Goal: Communication & Community: Answer question/provide support

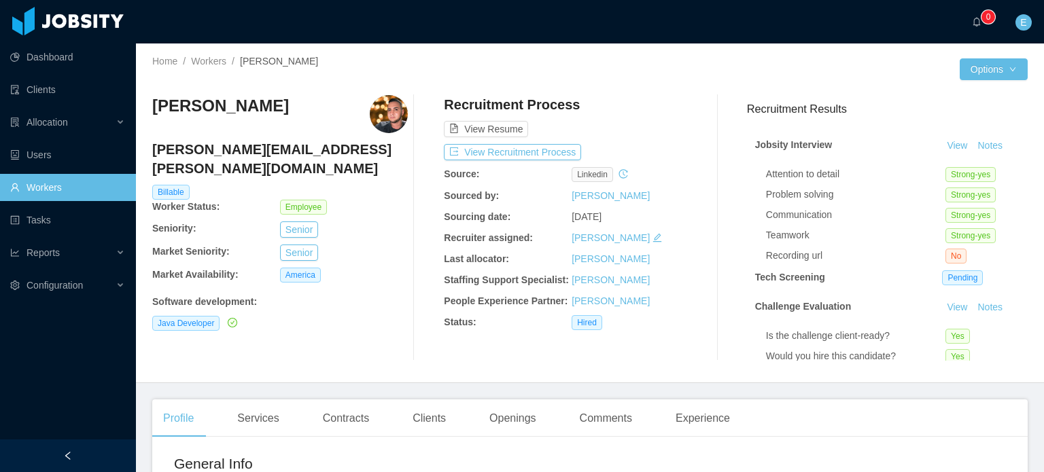
click at [26, 194] on link "Workers" at bounding box center [67, 187] width 115 height 27
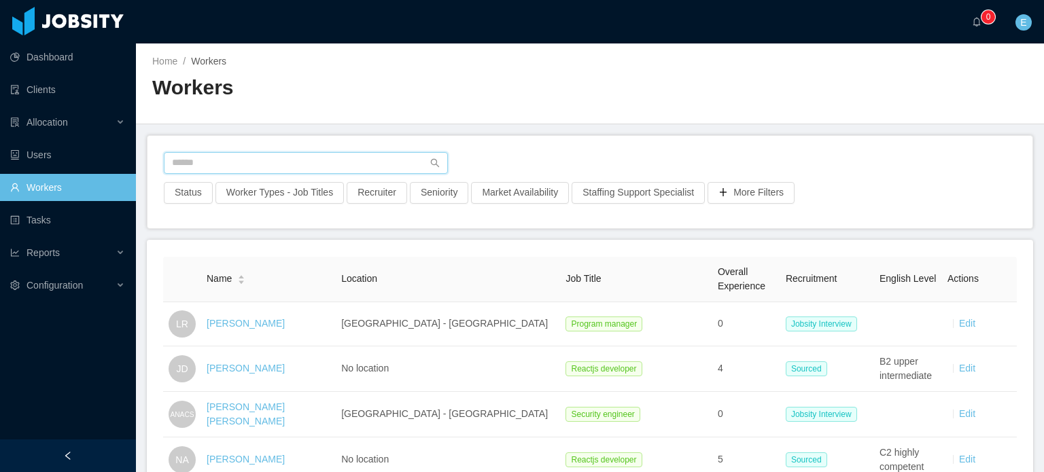
click at [228, 158] on input "text" at bounding box center [306, 163] width 284 height 22
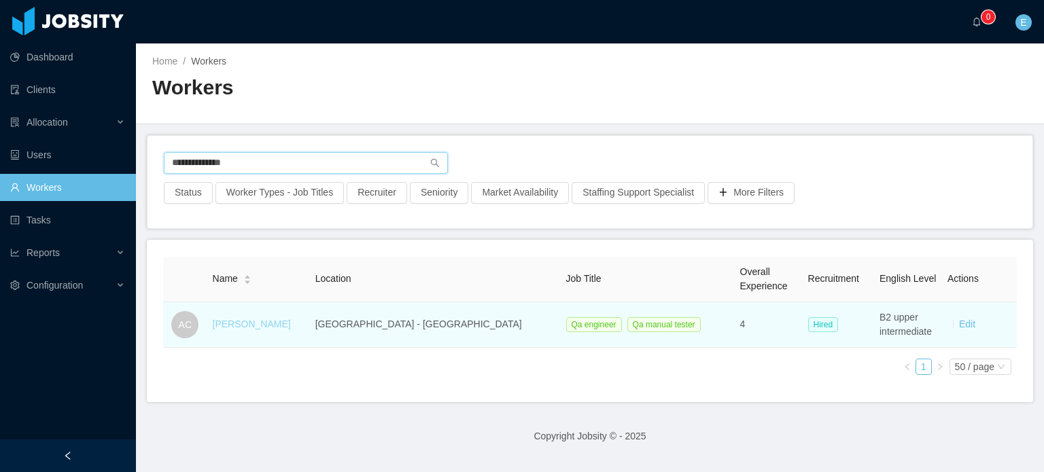
type input "**********"
click at [253, 326] on link "[PERSON_NAME]" at bounding box center [252, 324] width 78 height 11
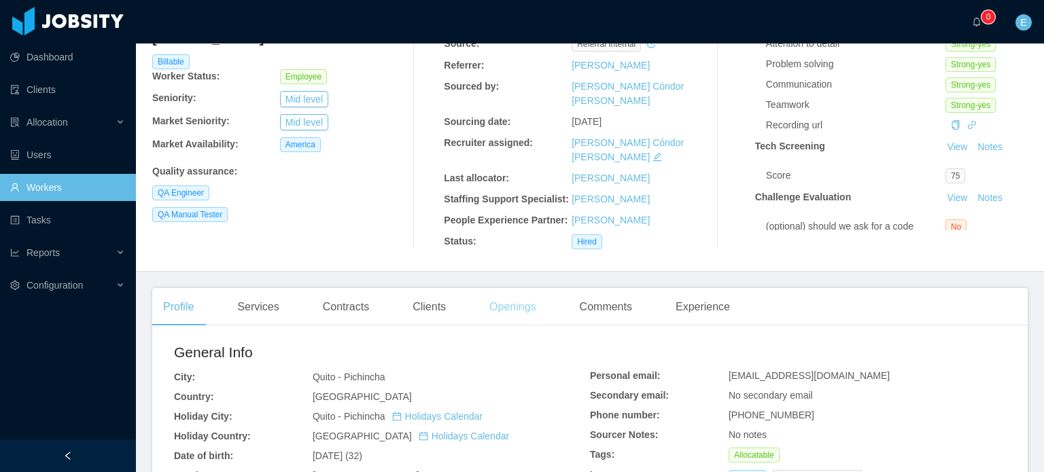
scroll to position [136, 0]
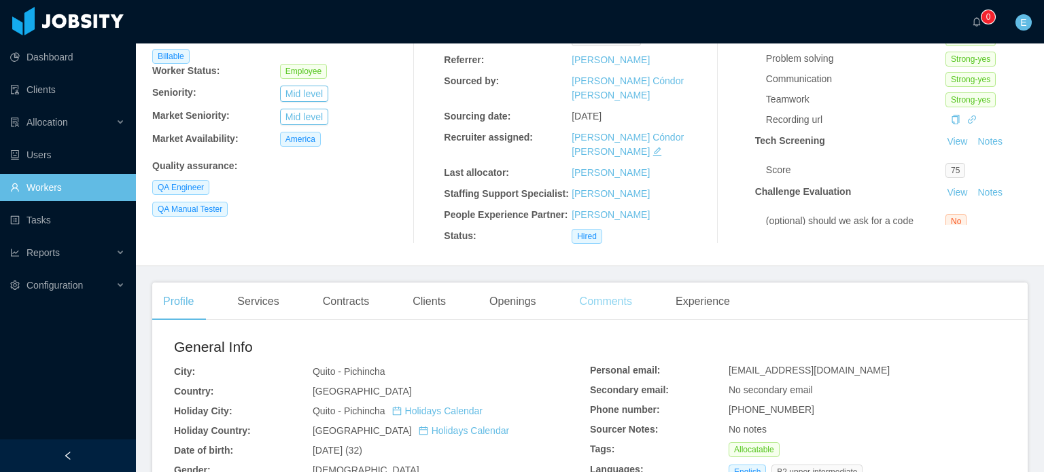
drag, startPoint x: 595, startPoint y: 273, endPoint x: 576, endPoint y: 274, distance: 19.1
click at [595, 283] on div "Comments" at bounding box center [606, 302] width 74 height 38
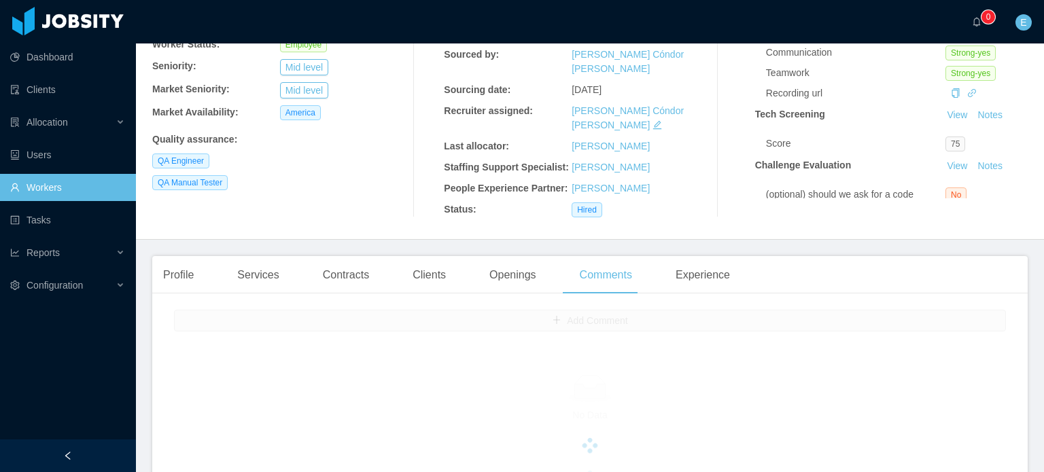
scroll to position [272, 0]
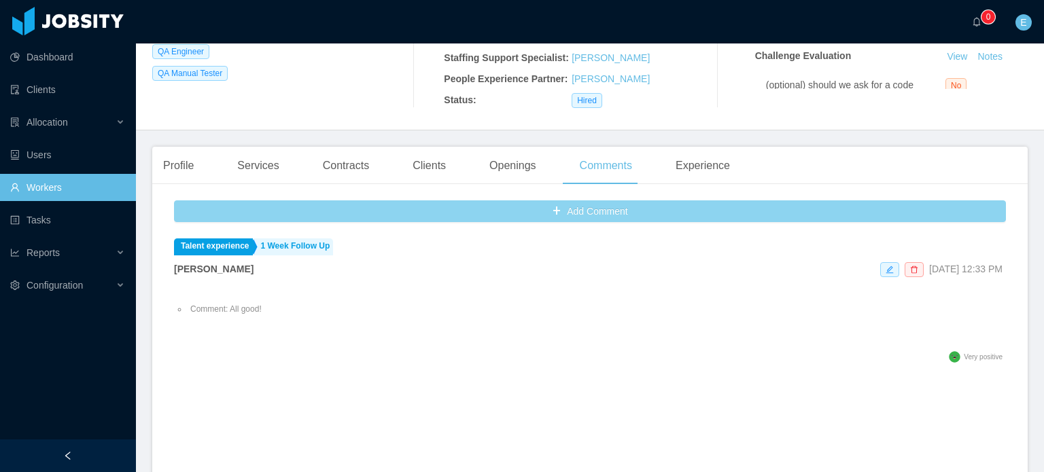
click at [465, 201] on button "Add Comment" at bounding box center [590, 212] width 832 height 22
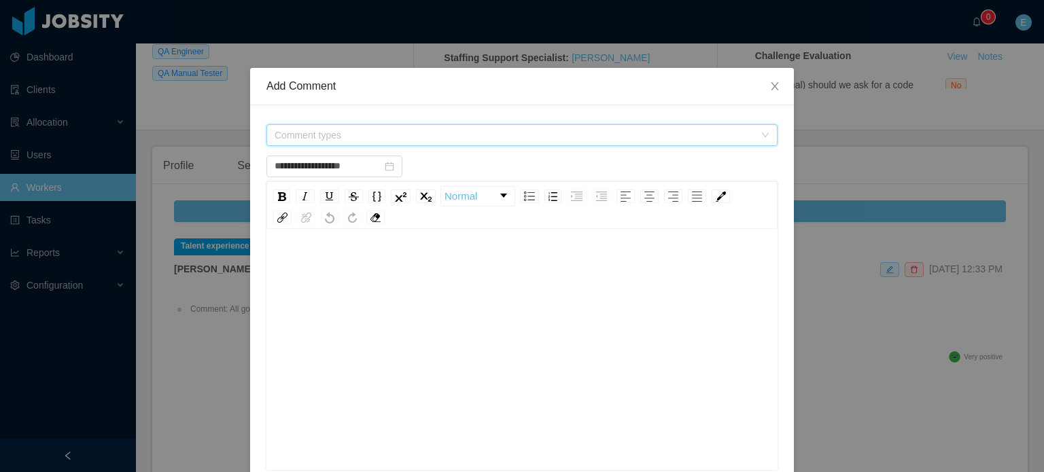
click at [371, 137] on span "Comment types" at bounding box center [515, 135] width 480 height 14
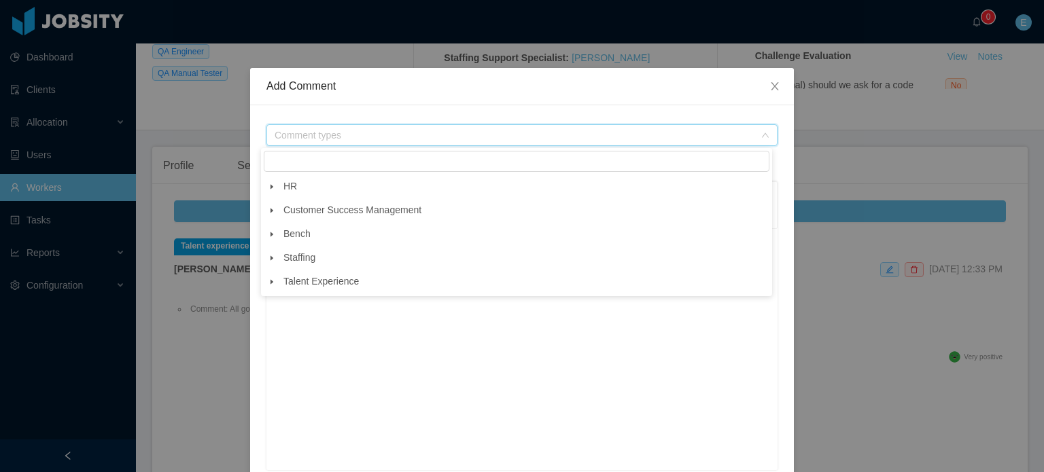
click at [271, 284] on icon "icon: caret-down" at bounding box center [272, 281] width 3 height 5
click at [285, 306] on icon "icon: caret-down" at bounding box center [284, 306] width 7 height 7
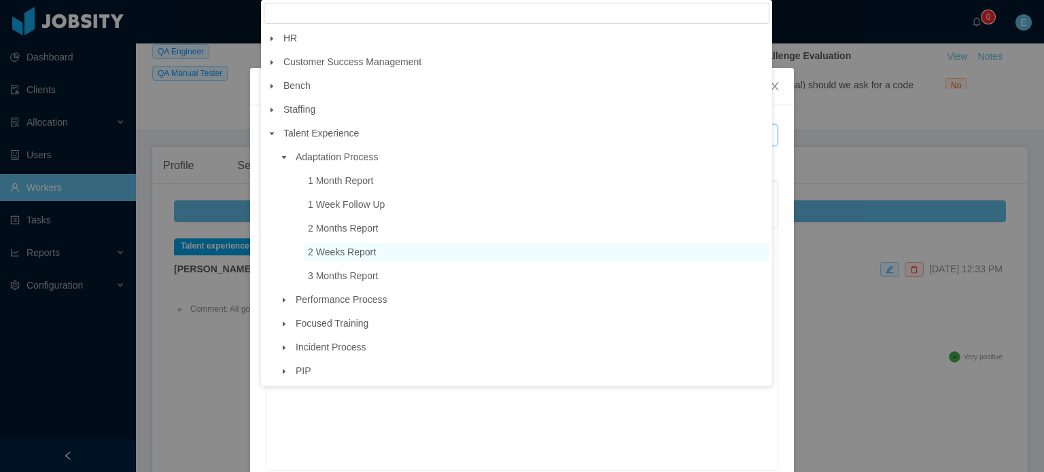
click at [348, 258] on span "2 Weeks Report" at bounding box center [342, 252] width 68 height 11
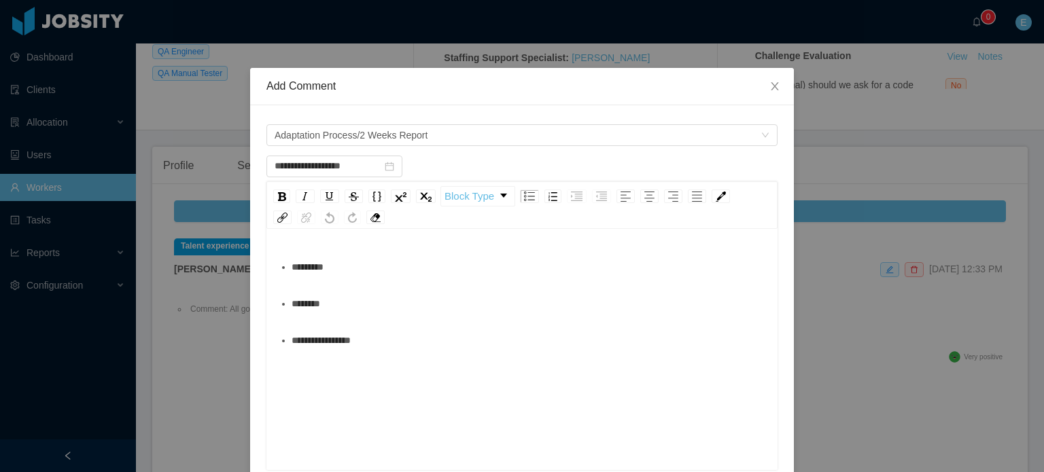
click at [387, 307] on div "********" at bounding box center [530, 303] width 476 height 27
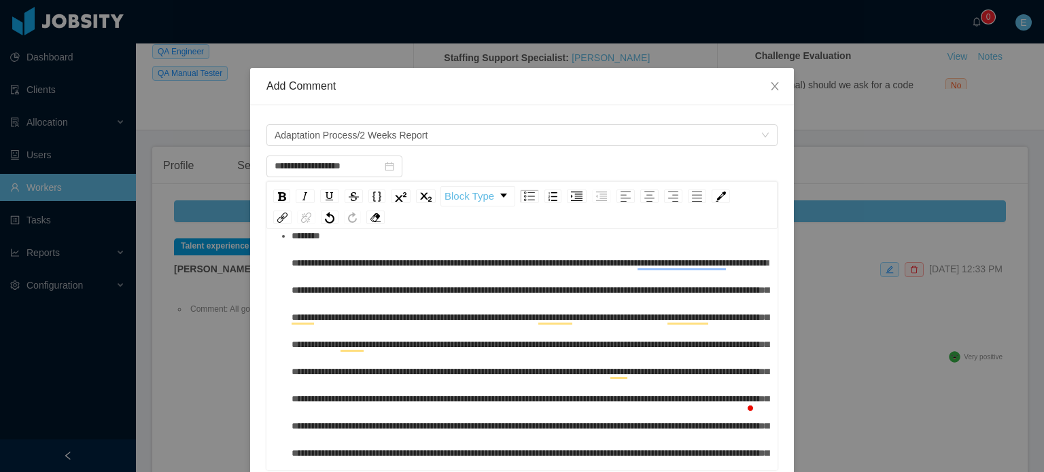
click at [327, 263] on span "To enrich screen reader interactions, please activate Accessibility in Grammarl…" at bounding box center [530, 371] width 477 height 281
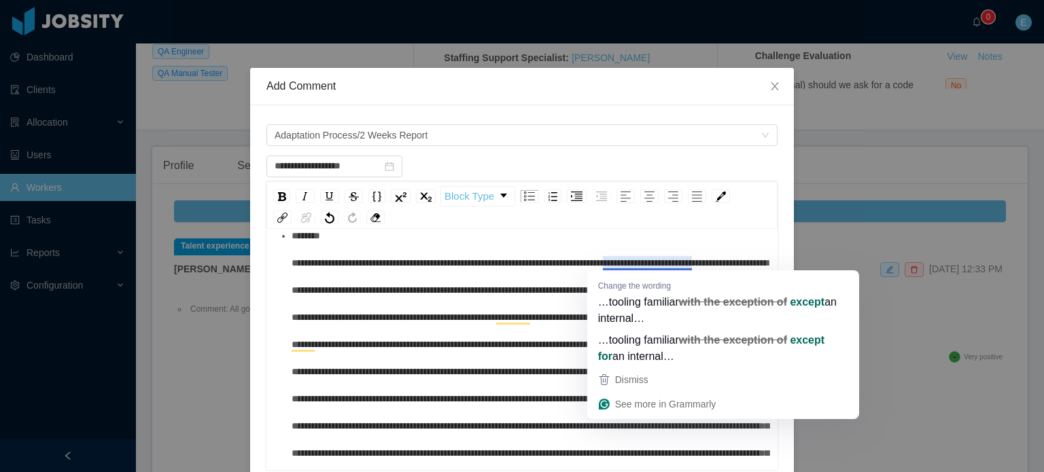
click at [463, 284] on span "To enrich screen reader interactions, please activate Accessibility in Grammarl…" at bounding box center [530, 371] width 477 height 281
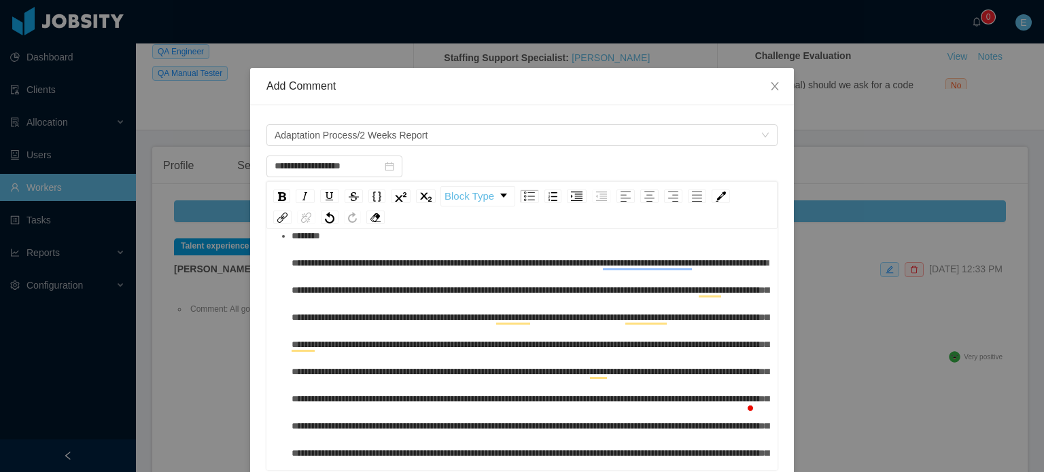
type input "**********"
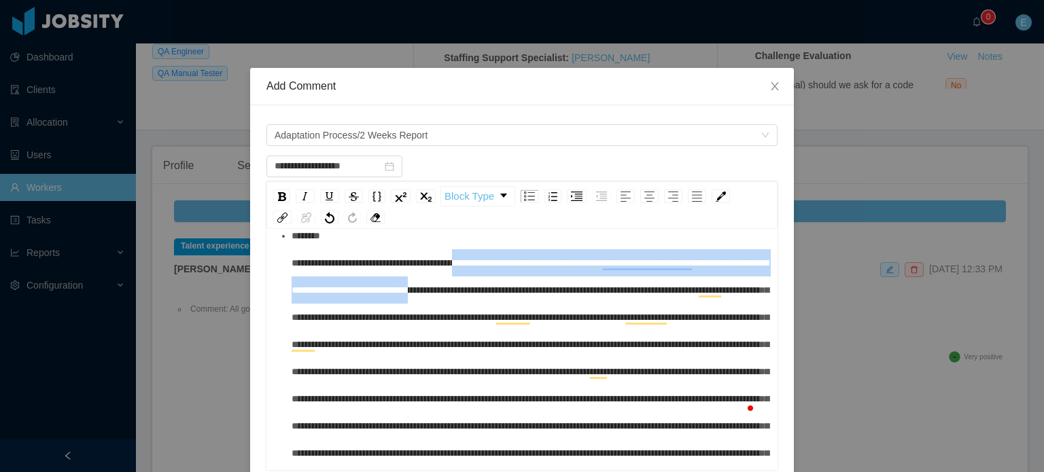
drag, startPoint x: 479, startPoint y: 262, endPoint x: 534, endPoint y: 295, distance: 64.6
click at [534, 295] on span "To enrich screen reader interactions, please activate Accessibility in Grammarl…" at bounding box center [530, 371] width 477 height 281
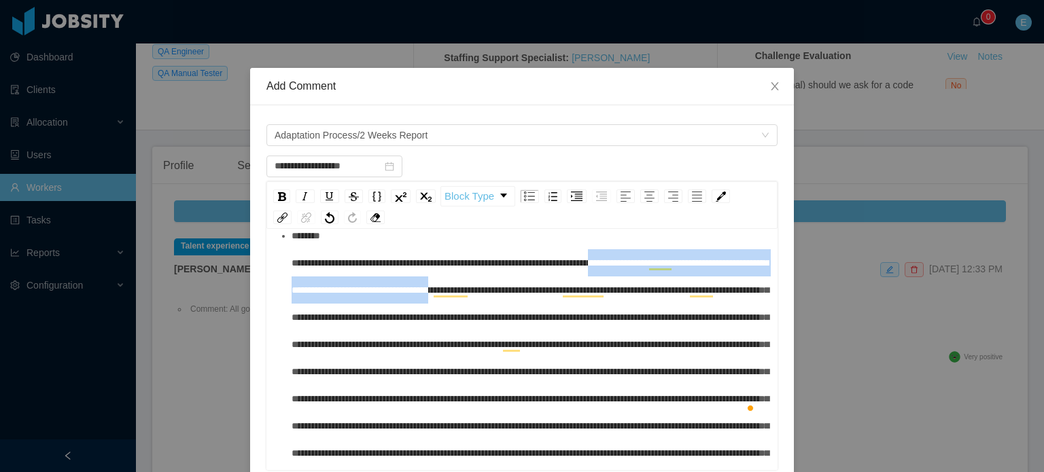
drag, startPoint x: 639, startPoint y: 263, endPoint x: 555, endPoint y: 290, distance: 88.6
click at [555, 290] on span "To enrich screen reader interactions, please activate Accessibility in Grammarl…" at bounding box center [530, 358] width 477 height 254
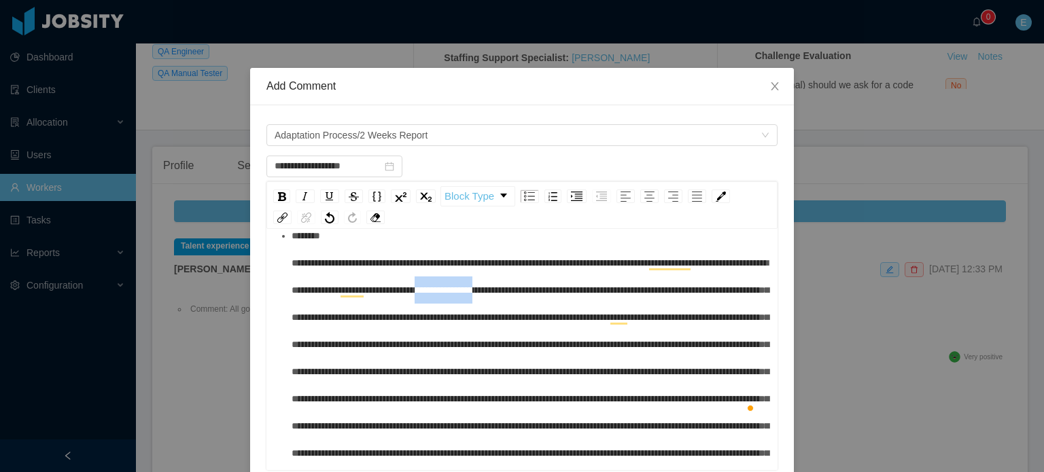
drag, startPoint x: 582, startPoint y: 290, endPoint x: 654, endPoint y: 292, distance: 72.1
click at [654, 292] on span "To enrich screen reader interactions, please activate Accessibility in Grammarl…" at bounding box center [530, 358] width 477 height 254
click at [530, 322] on span "To enrich screen reader interactions, please activate Accessibility in Grammarl…" at bounding box center [530, 344] width 477 height 227
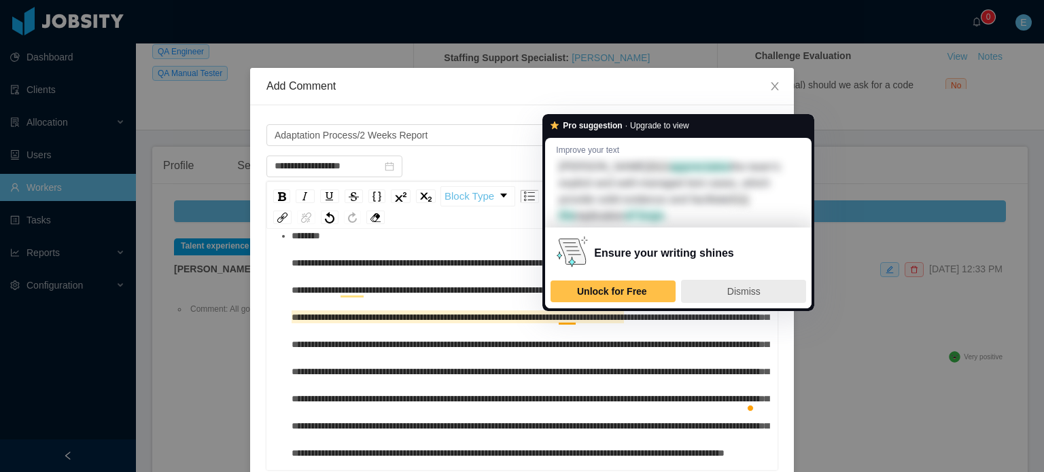
click at [716, 290] on div "Dismiss" at bounding box center [743, 292] width 113 height 22
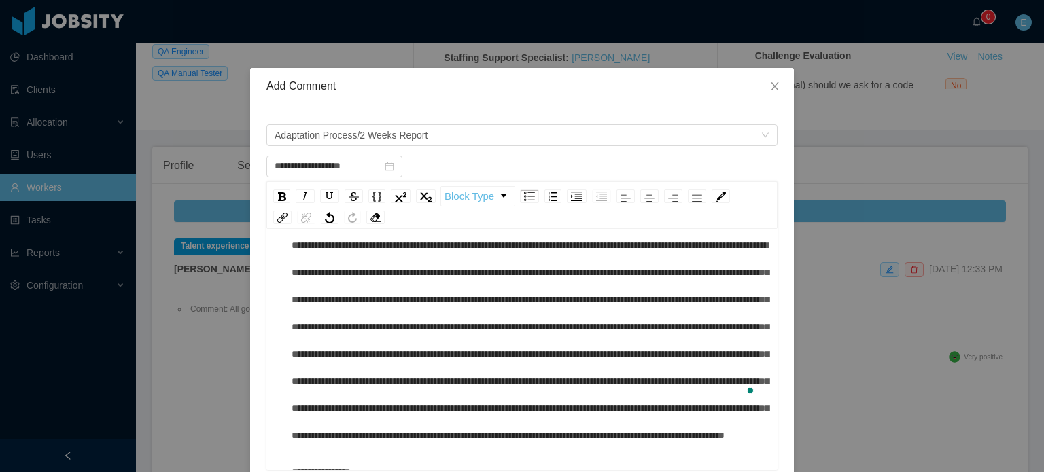
scroll to position [136, 0]
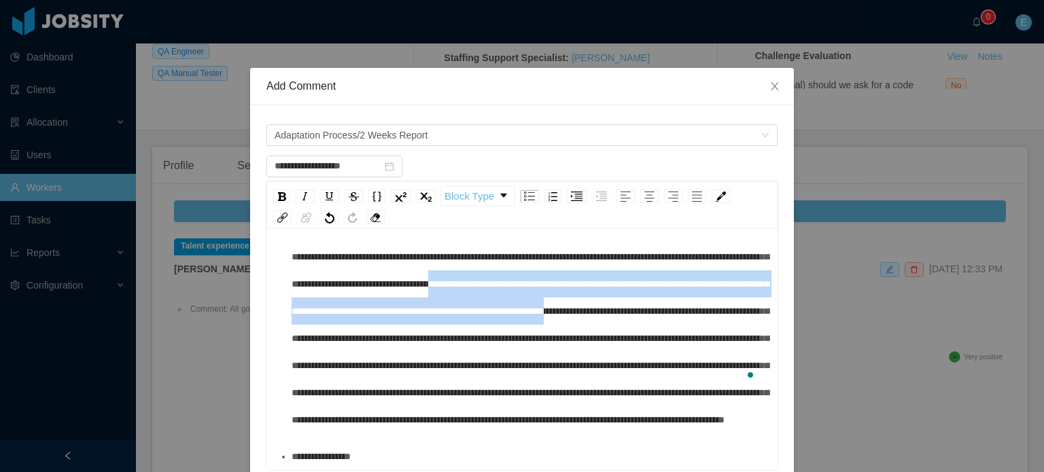
drag, startPoint x: 741, startPoint y: 249, endPoint x: 540, endPoint y: 303, distance: 207.6
click at [540, 303] on span "To enrich screen reader interactions, please activate Accessibility in Grammarl…" at bounding box center [530, 311] width 477 height 227
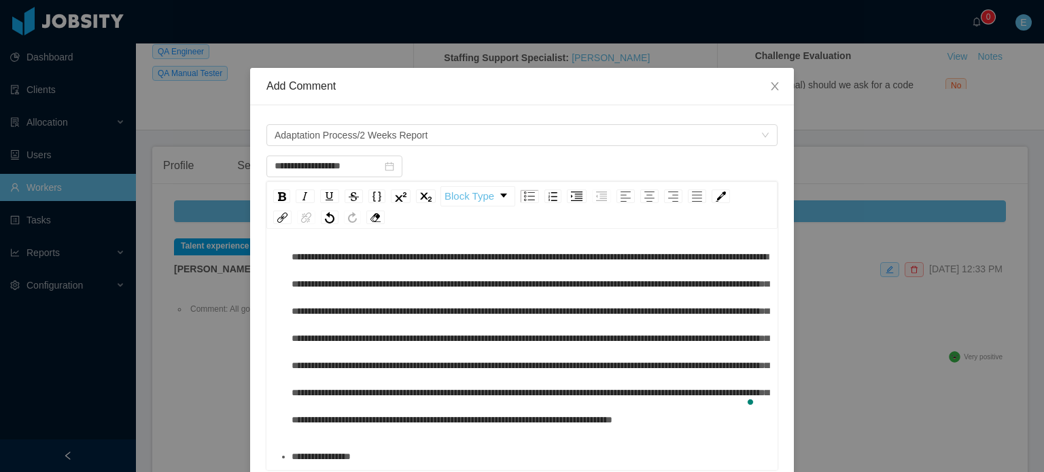
scroll to position [128, 0]
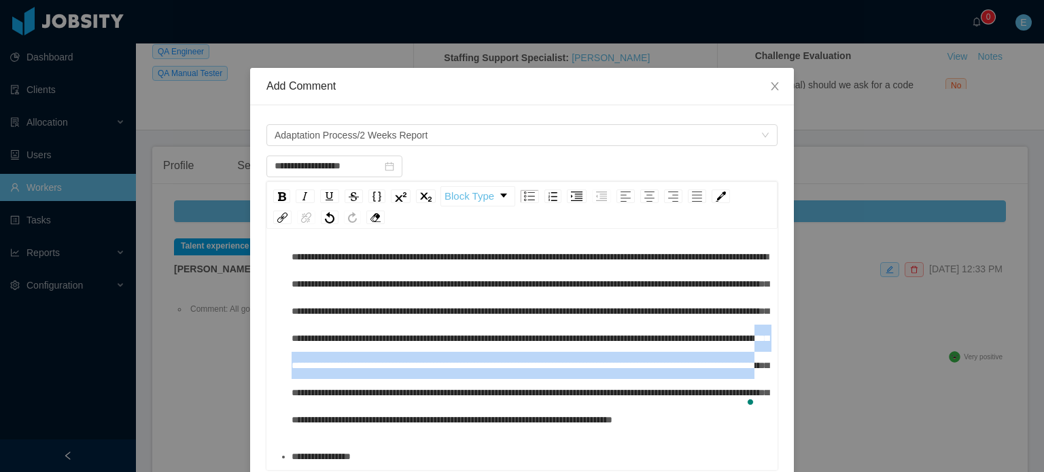
drag, startPoint x: 426, startPoint y: 336, endPoint x: 583, endPoint y: 363, distance: 159.3
click at [583, 363] on span "**********" at bounding box center [530, 325] width 477 height 200
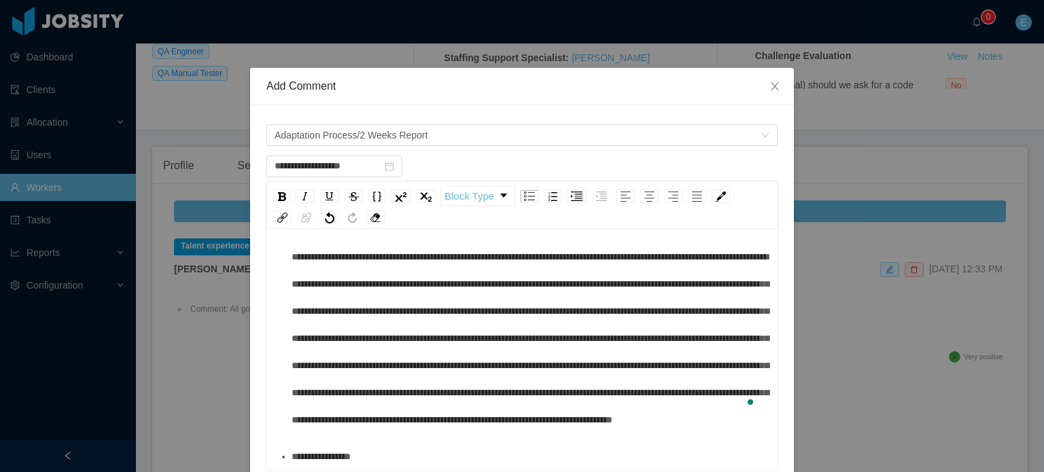
scroll to position [101, 0]
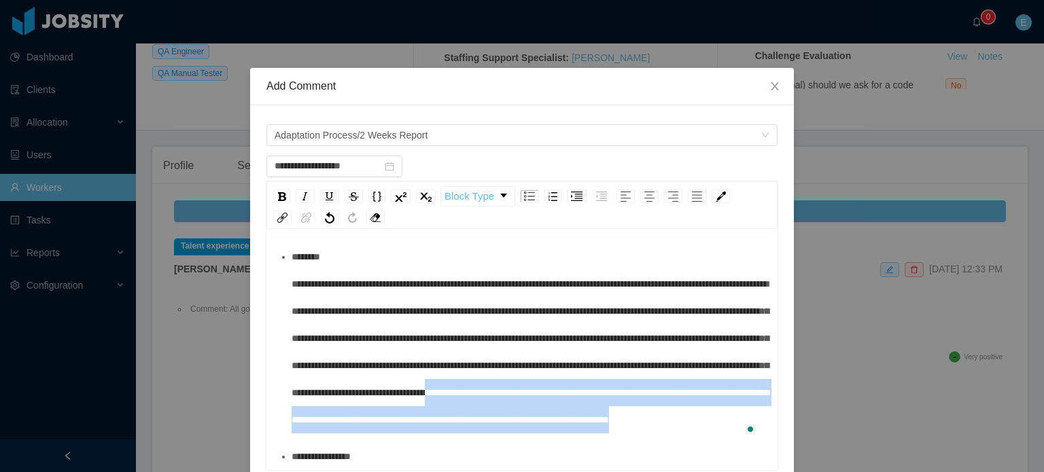
drag, startPoint x: 607, startPoint y: 366, endPoint x: 530, endPoint y: 415, distance: 91.1
click at [530, 415] on div "**********" at bounding box center [530, 338] width 476 height 190
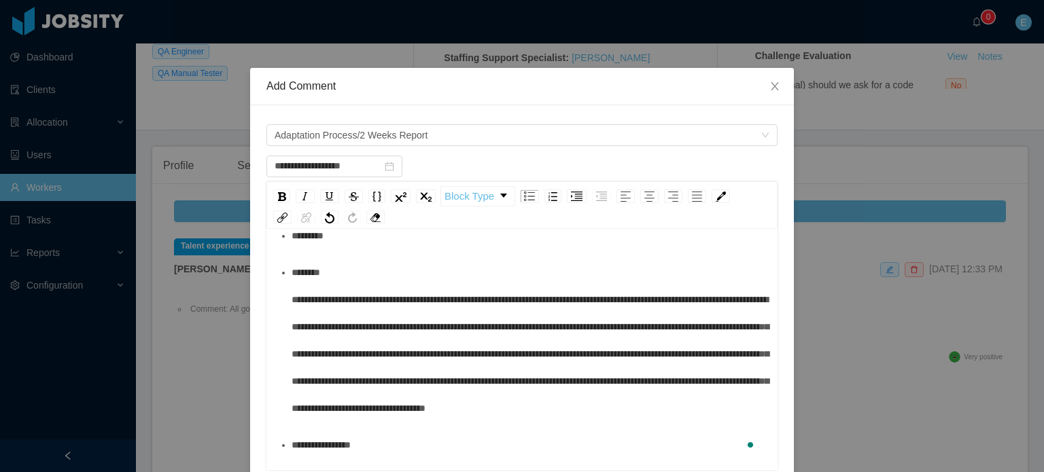
scroll to position [46, 0]
click at [659, 415] on div "**********" at bounding box center [530, 340] width 476 height 163
click at [348, 450] on span "**********" at bounding box center [321, 446] width 59 height 10
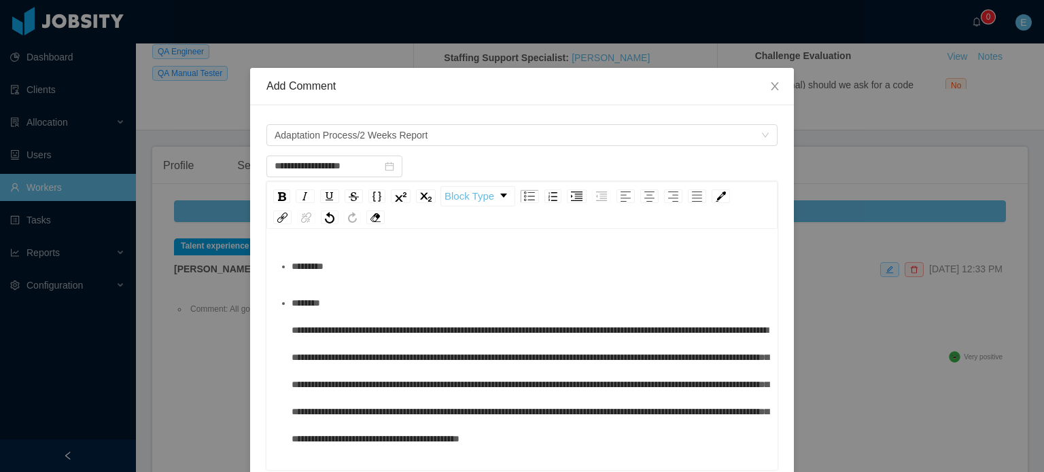
scroll to position [0, 0]
click at [372, 256] on div "*********" at bounding box center [530, 267] width 476 height 27
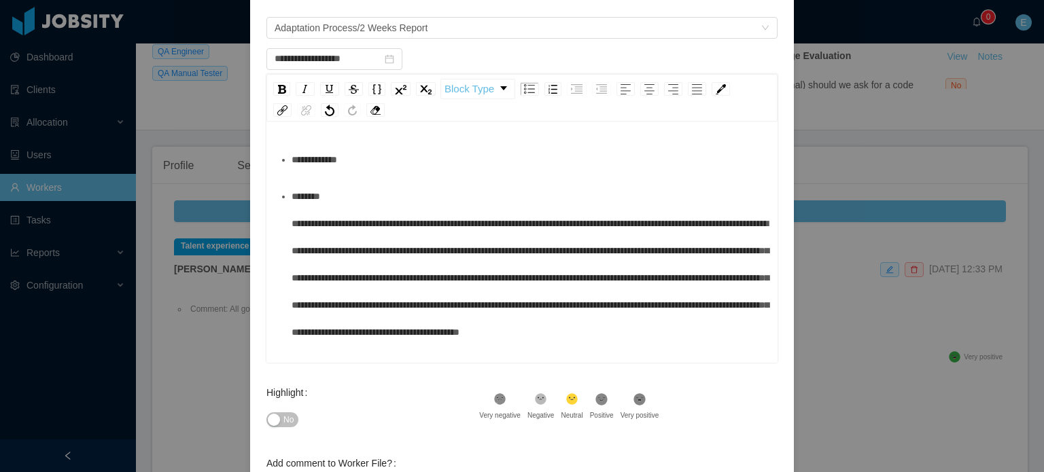
scroll to position [136, 0]
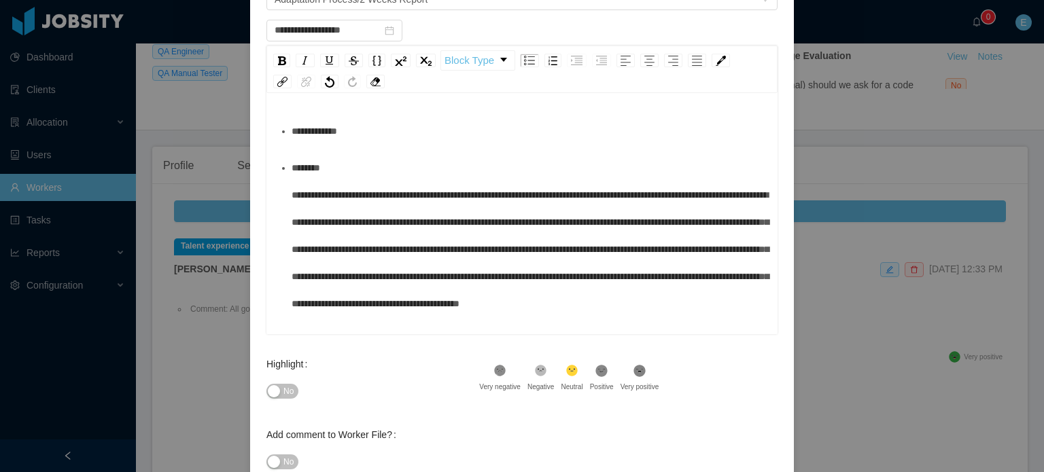
click at [634, 374] on icon at bounding box center [640, 371] width 12 height 12
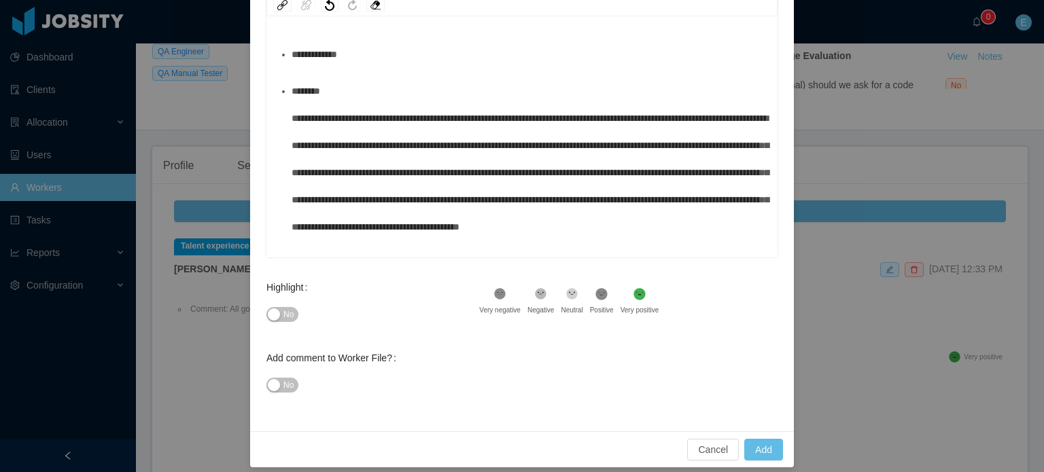
scroll to position [223, 0]
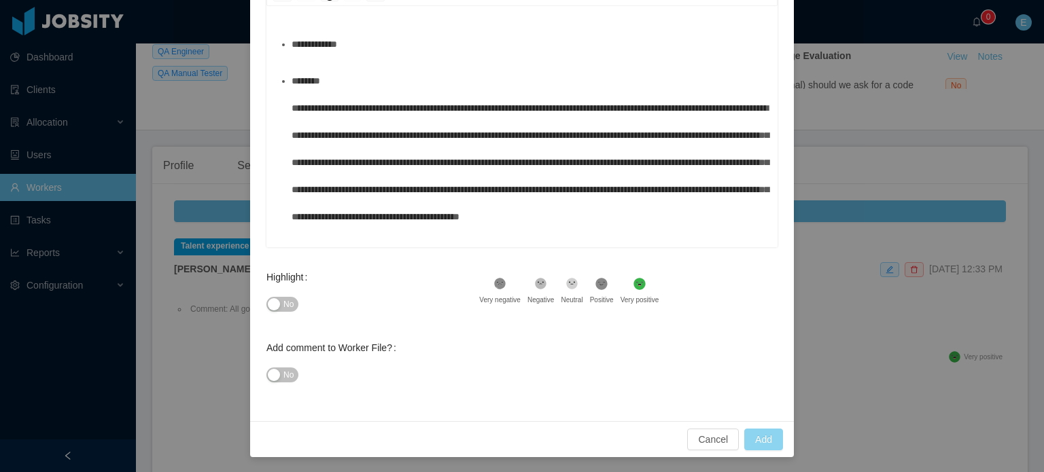
click at [761, 445] on button "Add" at bounding box center [763, 440] width 39 height 22
type input "**********"
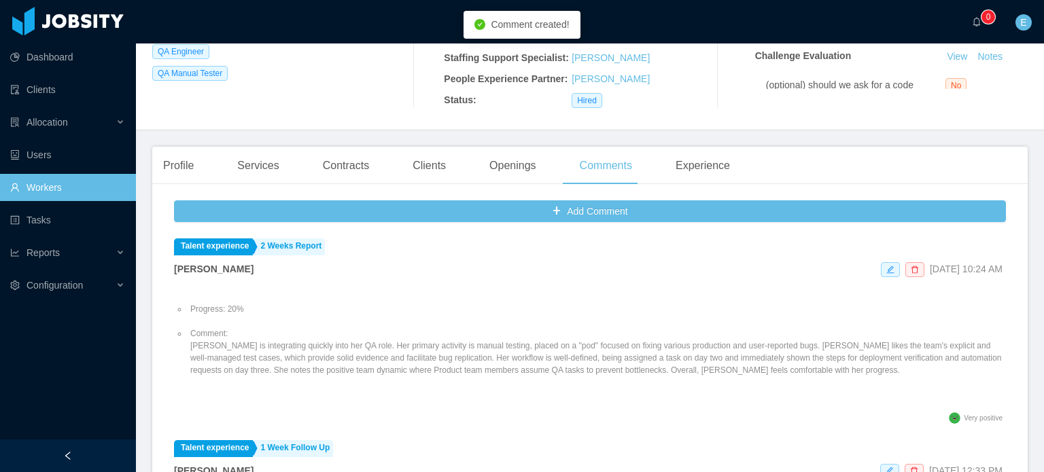
click at [373, 336] on li "Comment: [PERSON_NAME] is integrating quickly into her QA role. Her primary act…" at bounding box center [597, 352] width 818 height 49
copy li "Comment:"
click at [348, 147] on div "Contracts" at bounding box center [346, 166] width 68 height 38
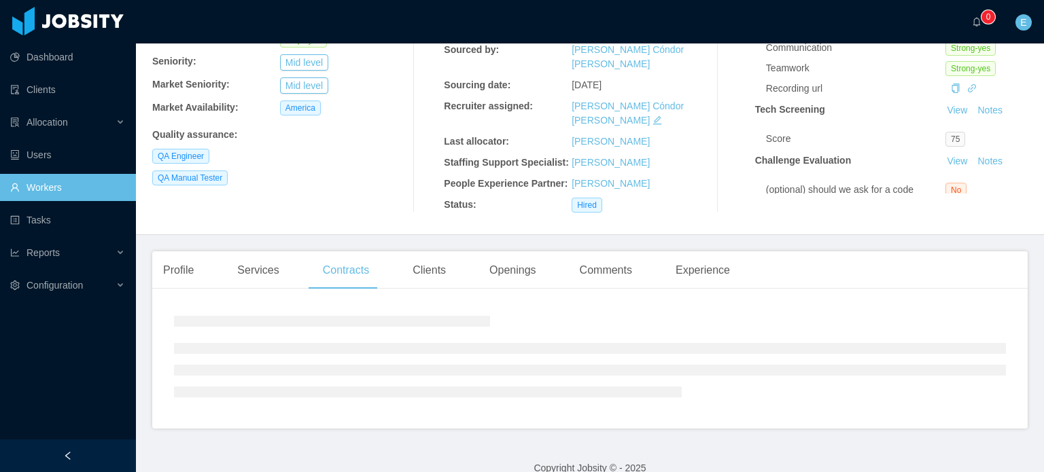
click at [412, 146] on div at bounding box center [426, 70] width 37 height 285
click at [421, 252] on div "Clients" at bounding box center [429, 271] width 55 height 38
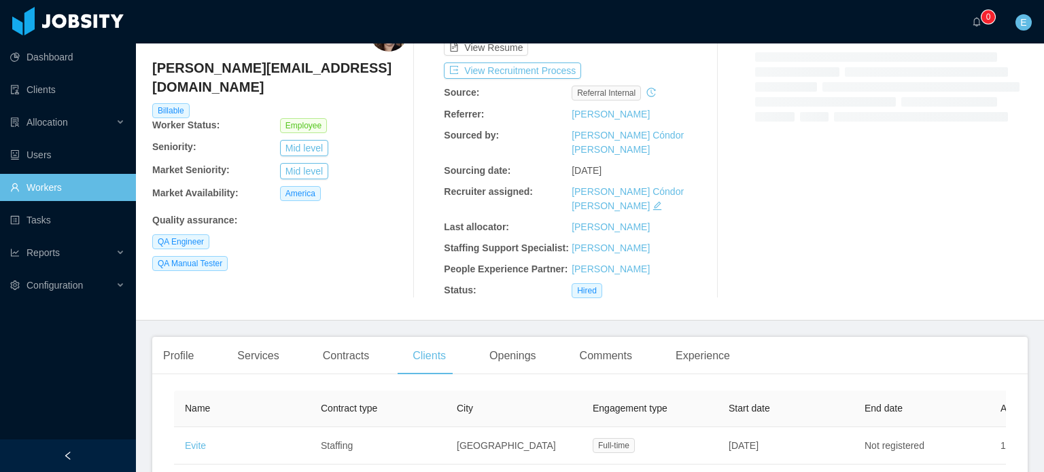
scroll to position [167, 0]
